Goal: Task Accomplishment & Management: Use online tool/utility

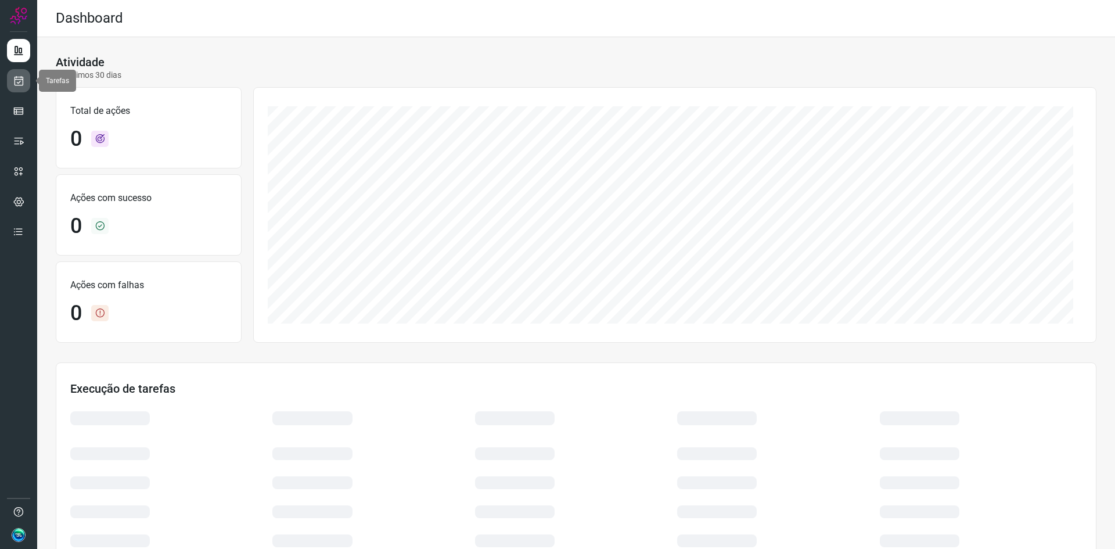
click at [19, 78] on icon at bounding box center [19, 81] width 12 height 12
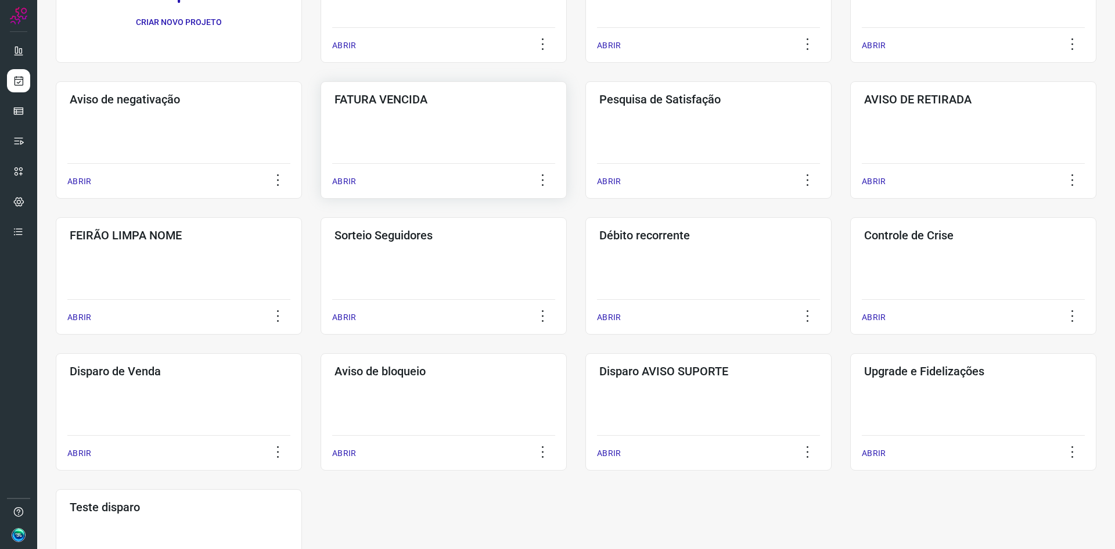
scroll to position [155, 0]
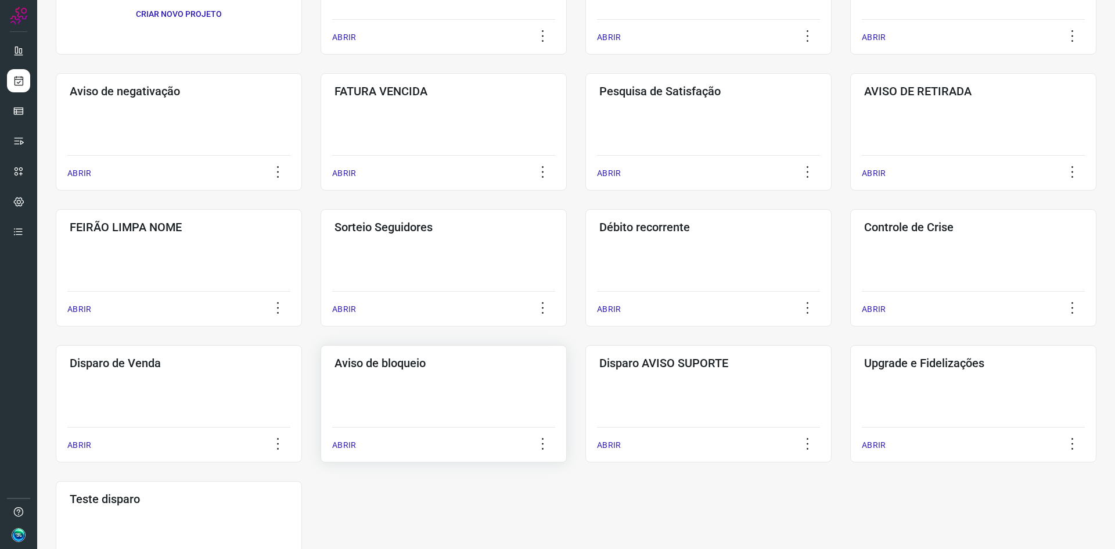
click at [421, 397] on div "Aviso de bloqueio ABRIR" at bounding box center [444, 403] width 246 height 117
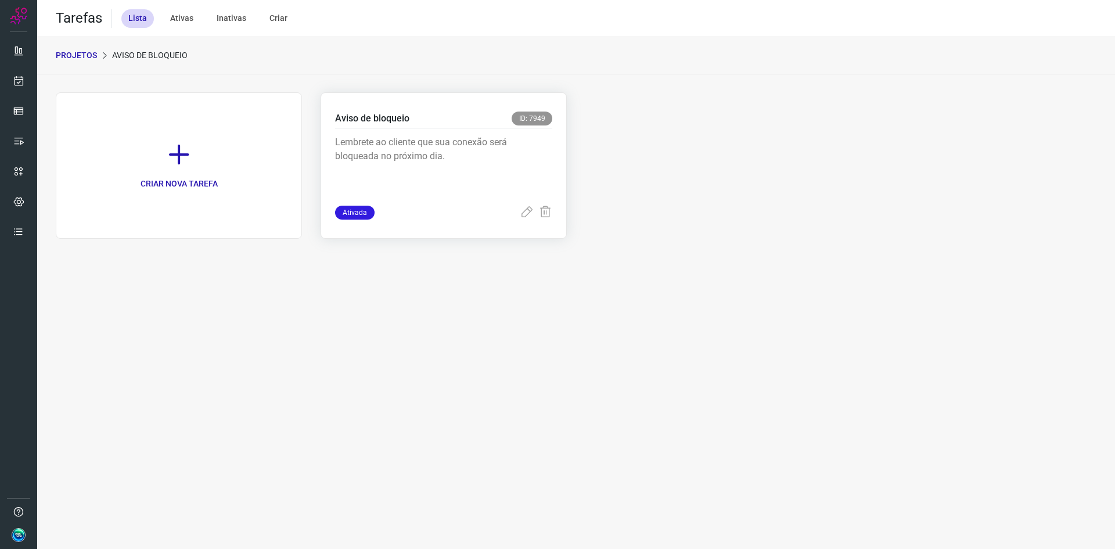
click at [405, 154] on p "Lembrete ao cliente que sua conexão será bloqueada no próximo dia." at bounding box center [422, 164] width 174 height 58
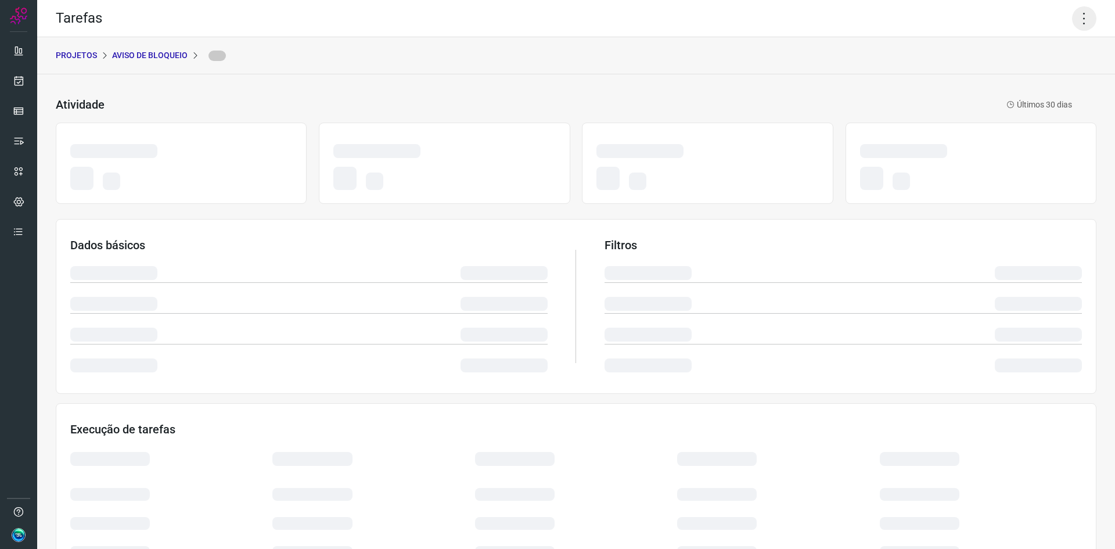
click at [1074, 17] on icon at bounding box center [1084, 18] width 24 height 24
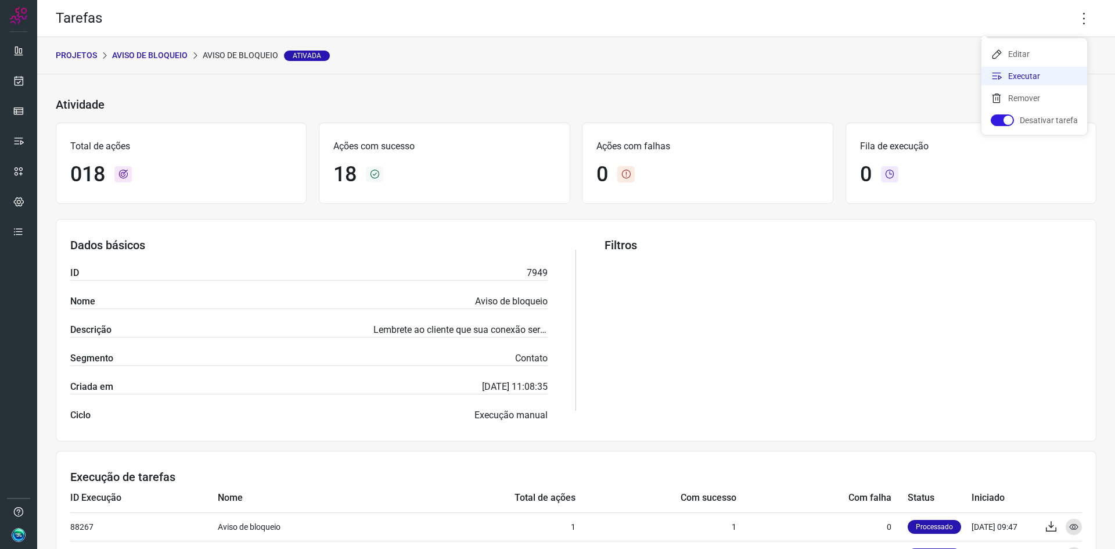
click at [1023, 75] on li "Executar" at bounding box center [1035, 76] width 106 height 19
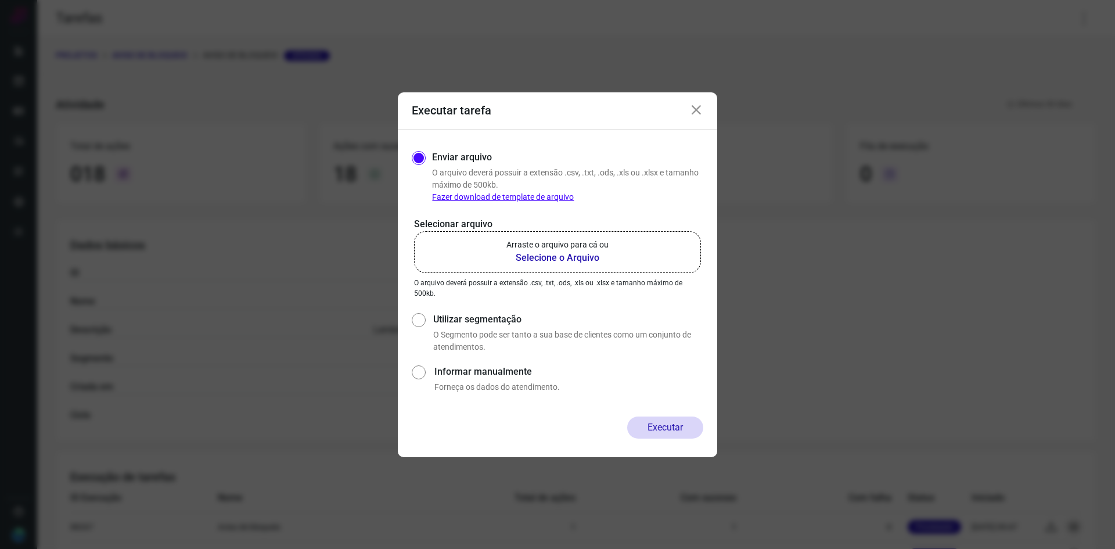
click at [567, 252] on b "Selecione o Arquivo" at bounding box center [558, 258] width 102 height 14
click at [0, 0] on input "Arraste o arquivo para cá ou Selecione o Arquivo" at bounding box center [0, 0] width 0 height 0
click at [564, 252] on b "Selecione o Arquivo" at bounding box center [558, 258] width 102 height 14
click at [0, 0] on input "Arraste o arquivo para cá ou Selecione o Arquivo" at bounding box center [0, 0] width 0 height 0
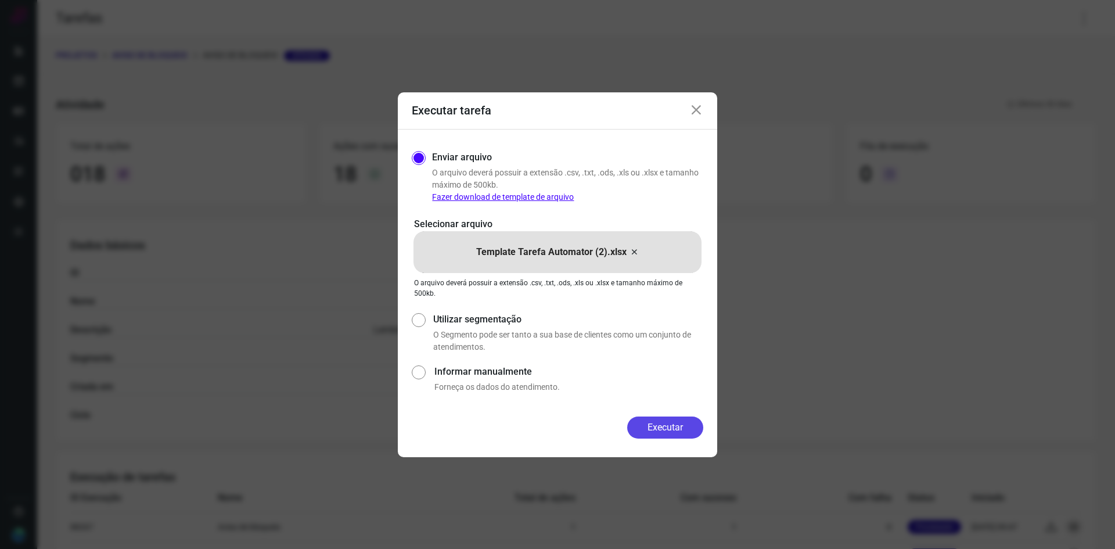
click at [661, 429] on button "Executar" at bounding box center [665, 428] width 76 height 22
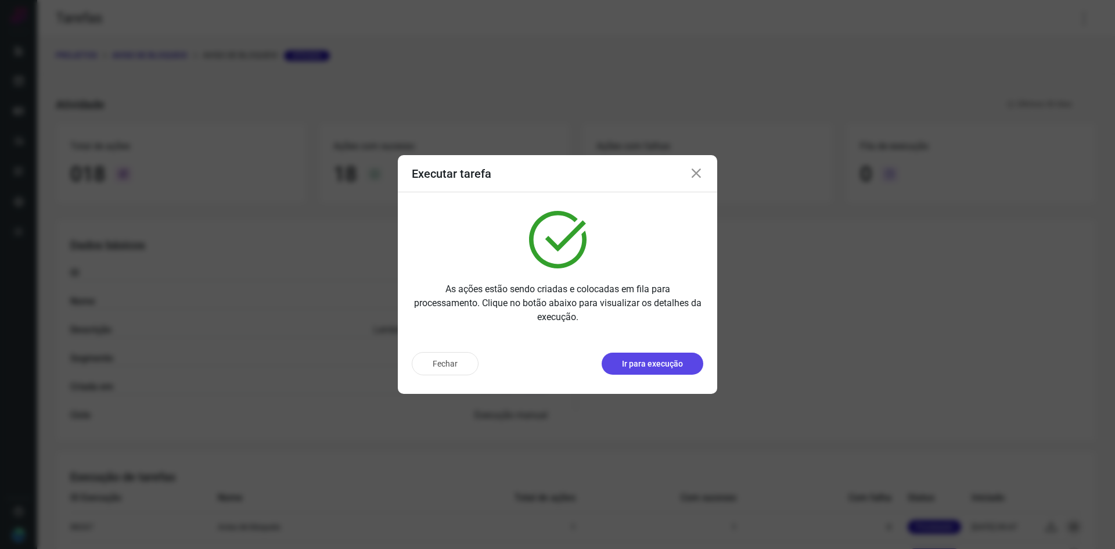
click at [647, 365] on p "Ir para execução" at bounding box center [652, 364] width 61 height 12
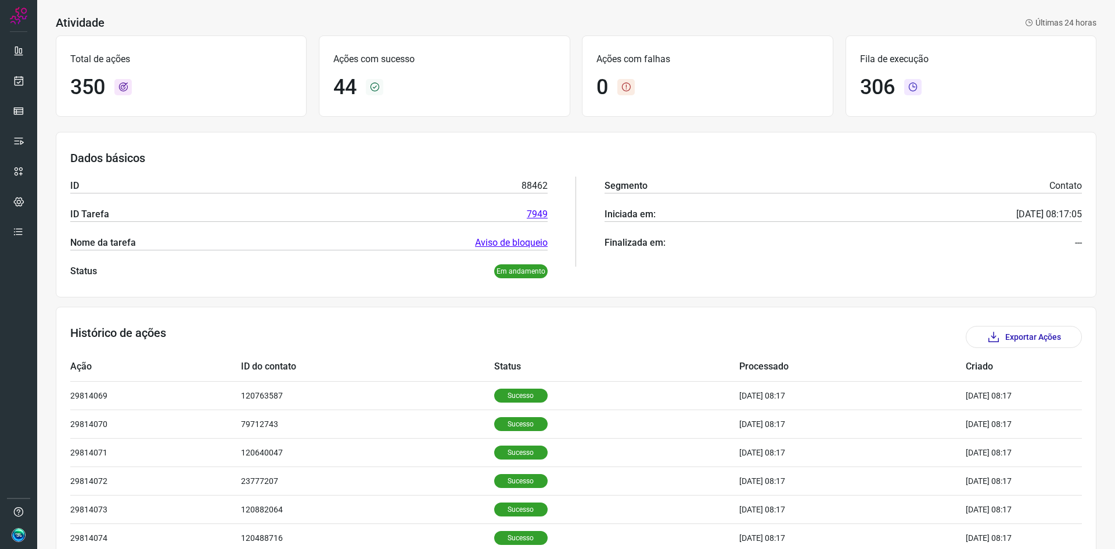
scroll to position [39, 0]
